Goal: Information Seeking & Learning: Understand process/instructions

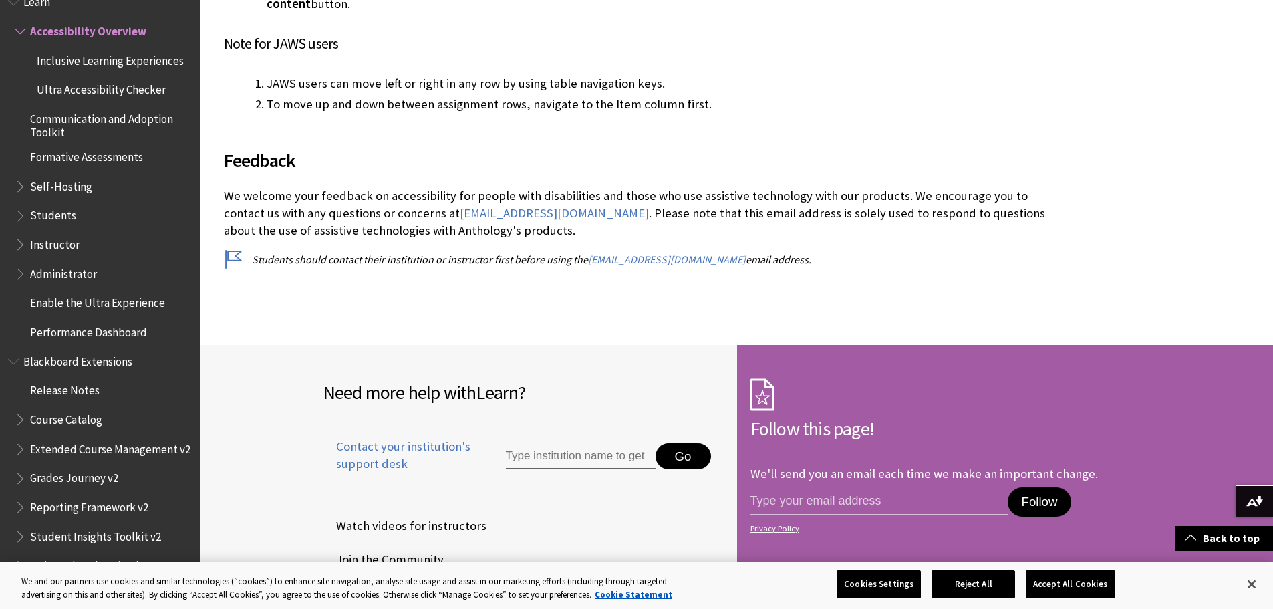
scroll to position [5812, 0]
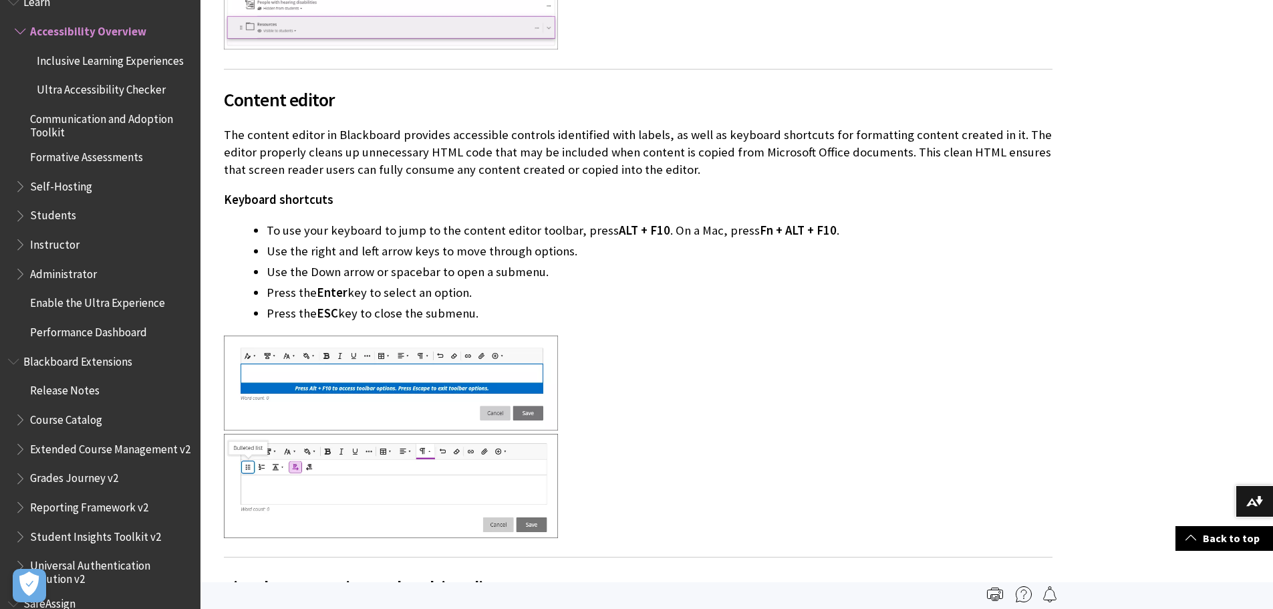
scroll to position [3306, 0]
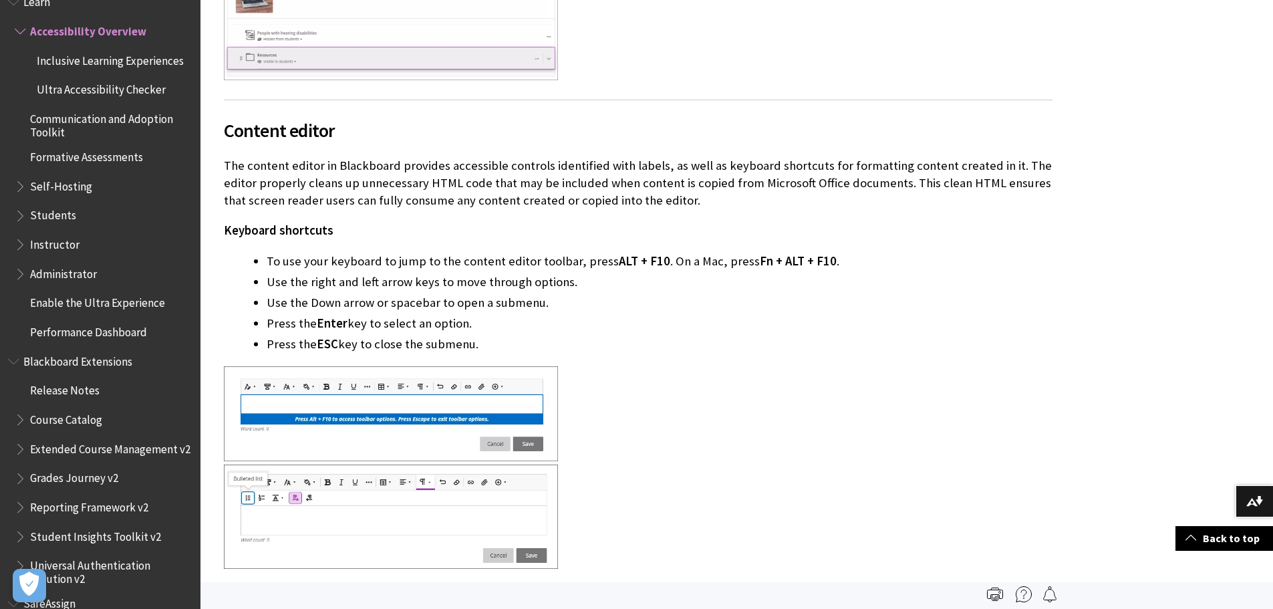
drag, startPoint x: 502, startPoint y: 193, endPoint x: 422, endPoint y: 190, distance: 80.9
click at [422, 222] on p "Keyboard shortcuts" at bounding box center [638, 230] width 828 height 17
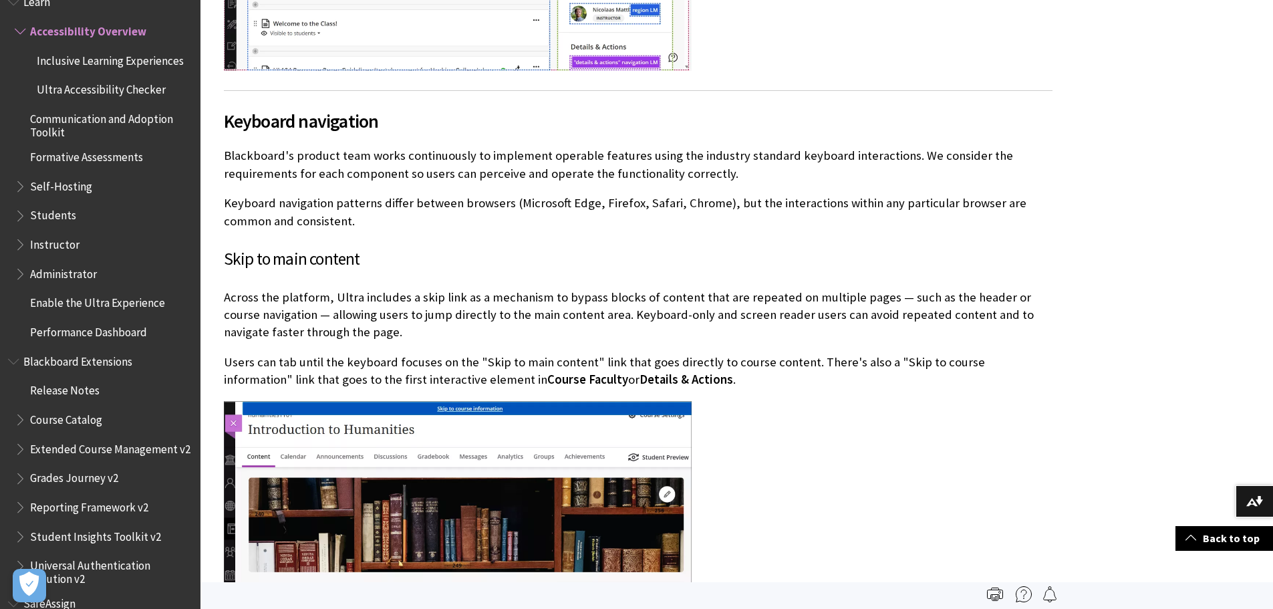
scroll to position [2104, 0]
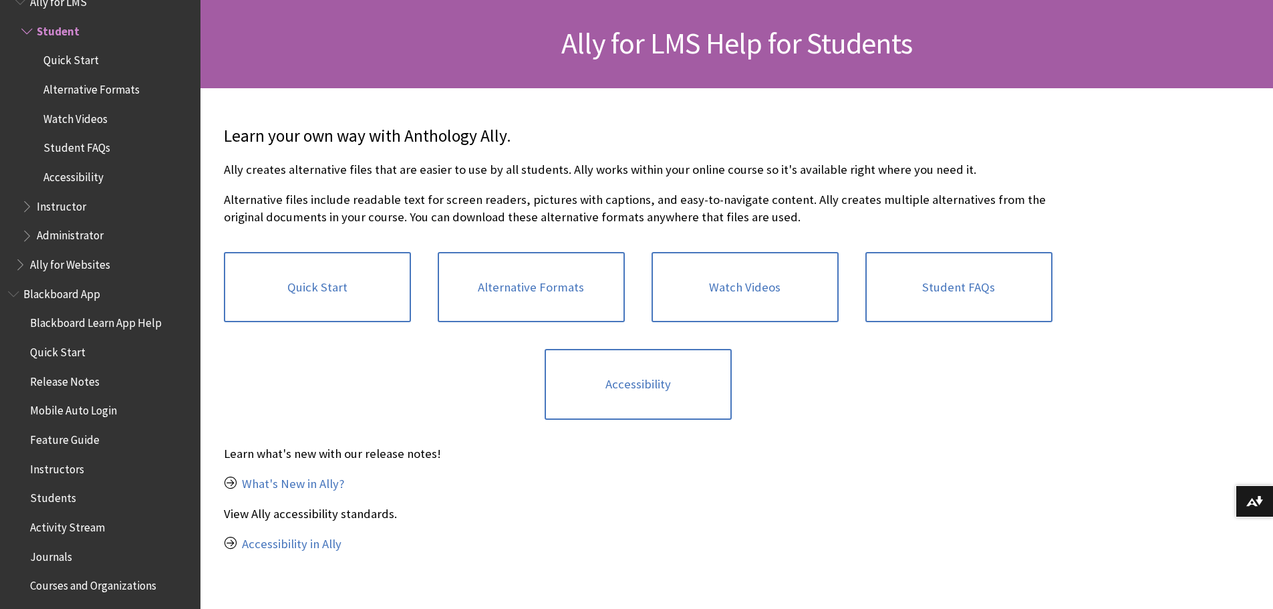
scroll to position [200, 0]
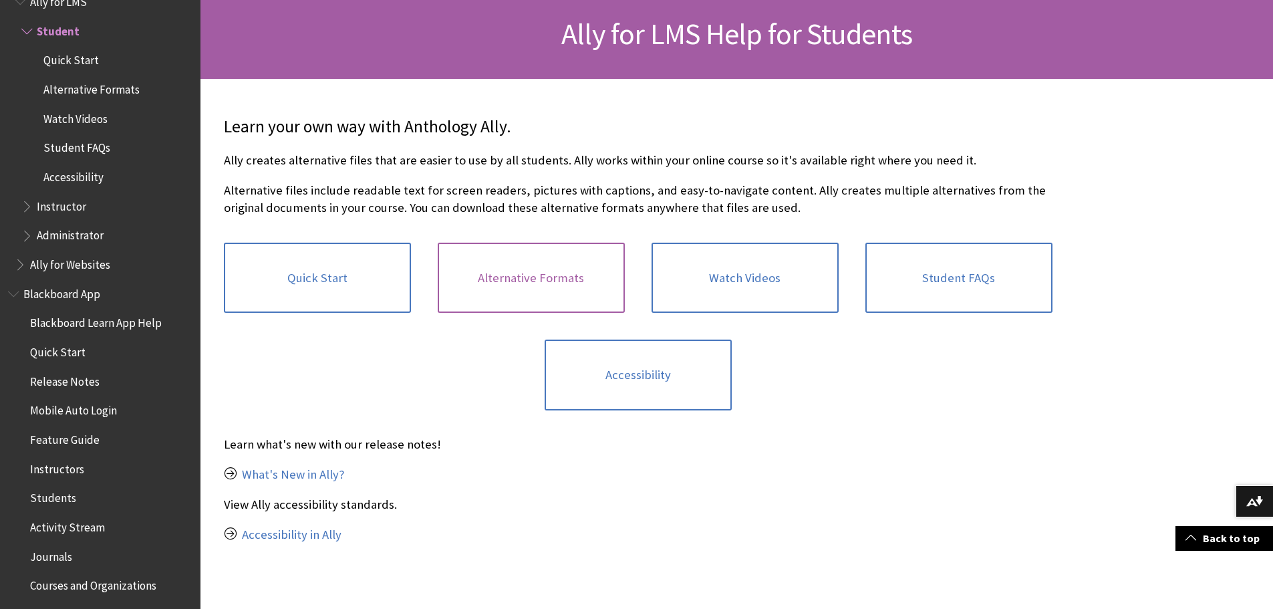
click at [504, 300] on link "Alternative Formats" at bounding box center [531, 278] width 187 height 71
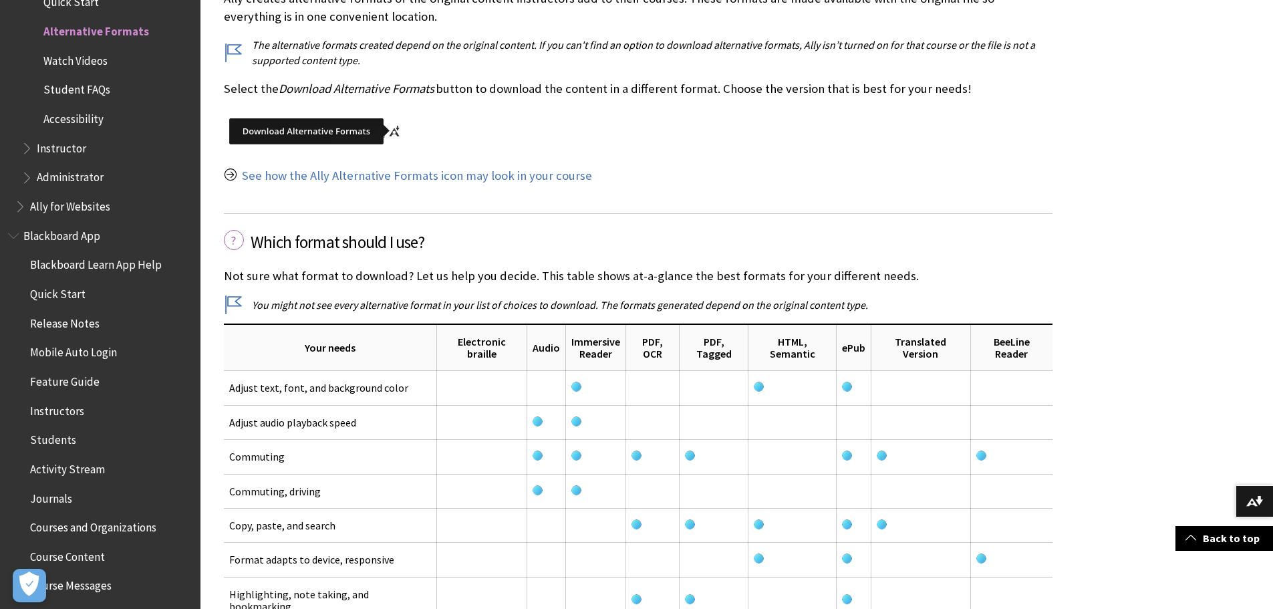
scroll to position [1804, 0]
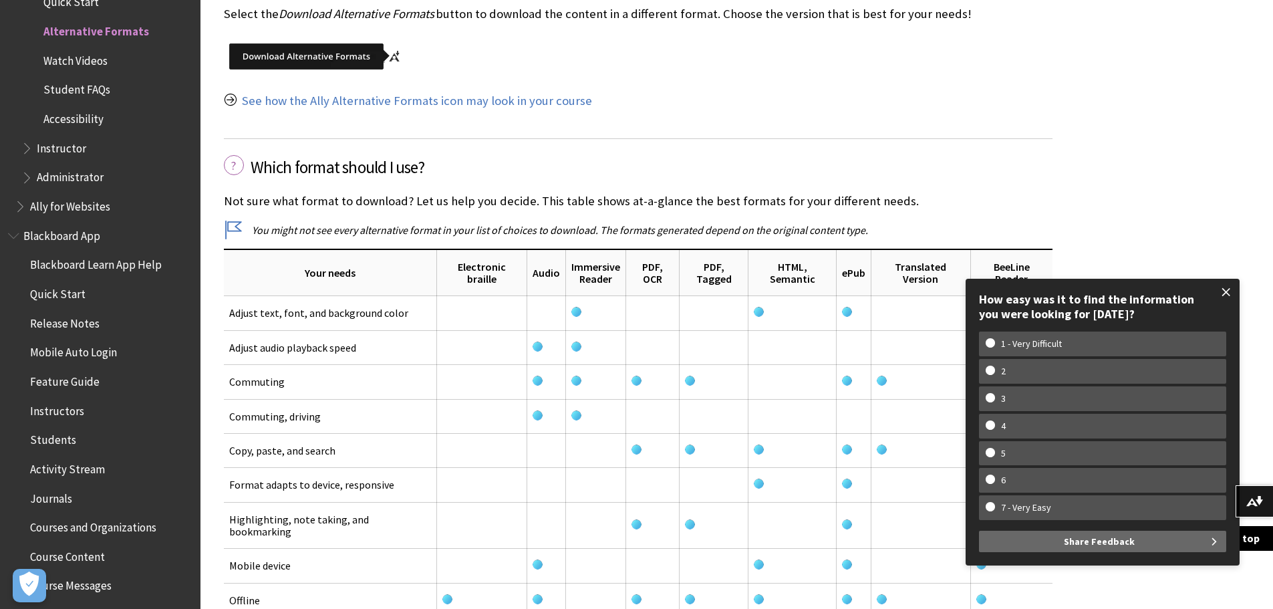
click at [1225, 293] on span at bounding box center [1226, 292] width 28 height 28
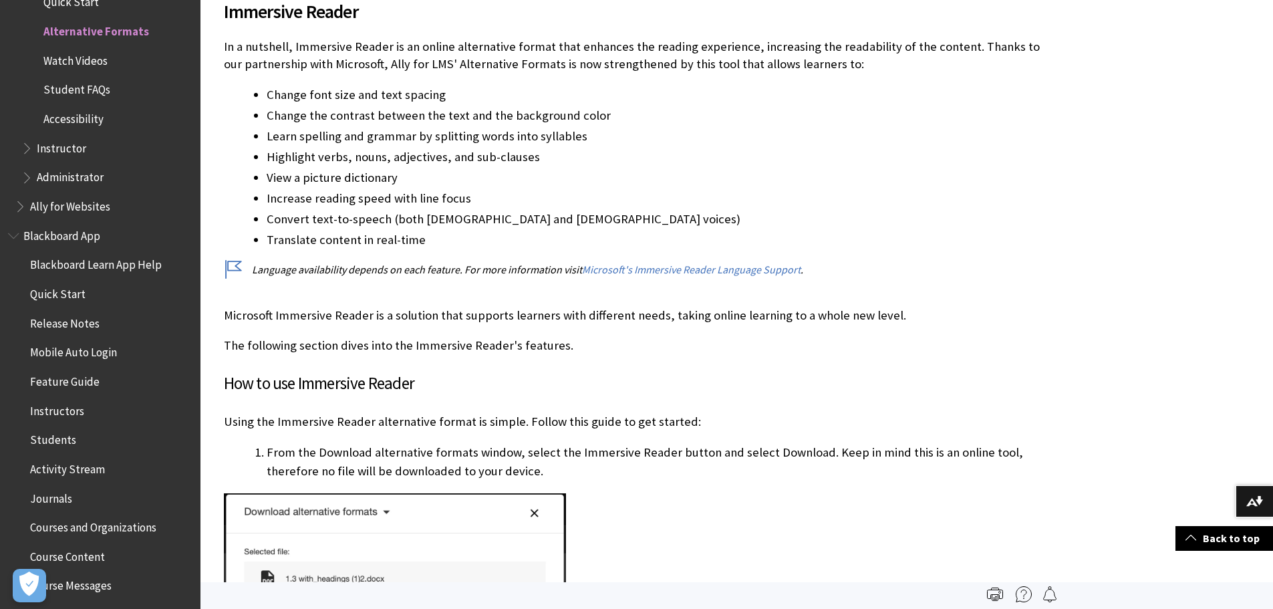
scroll to position [2472, 0]
